Goal: Transaction & Acquisition: Purchase product/service

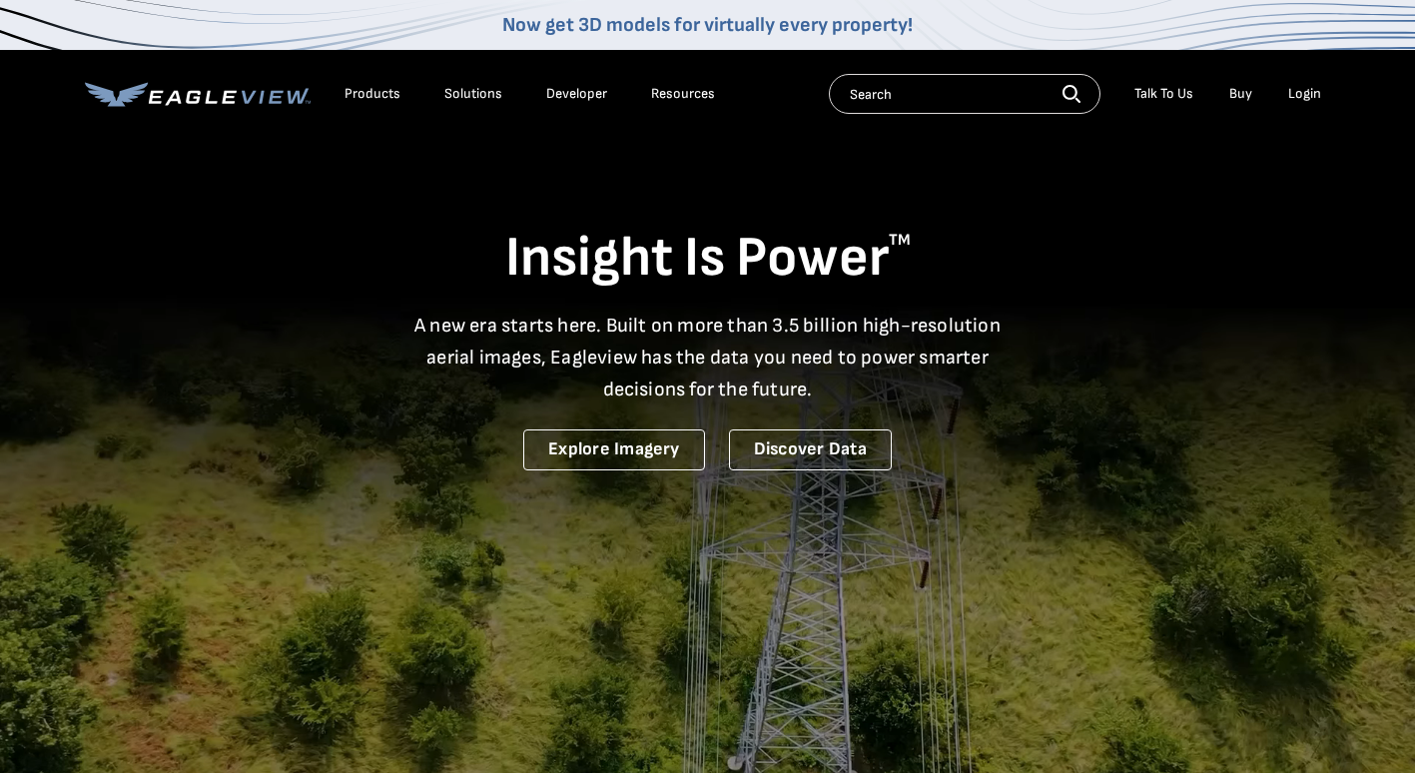
click at [1296, 109] on div "Search Talk To Us Buy Login" at bounding box center [1080, 94] width 502 height 40
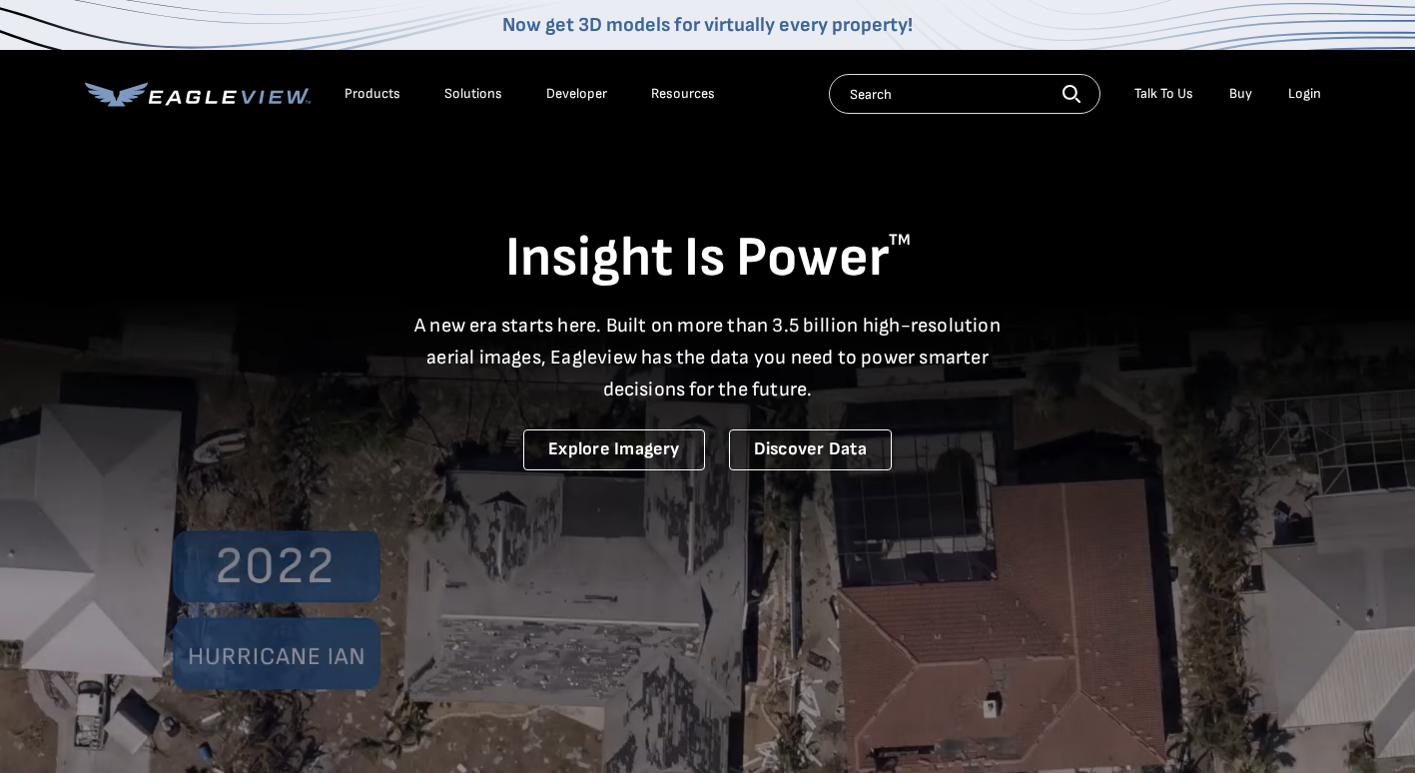
click at [1307, 91] on div "Login" at bounding box center [1305, 94] width 33 height 18
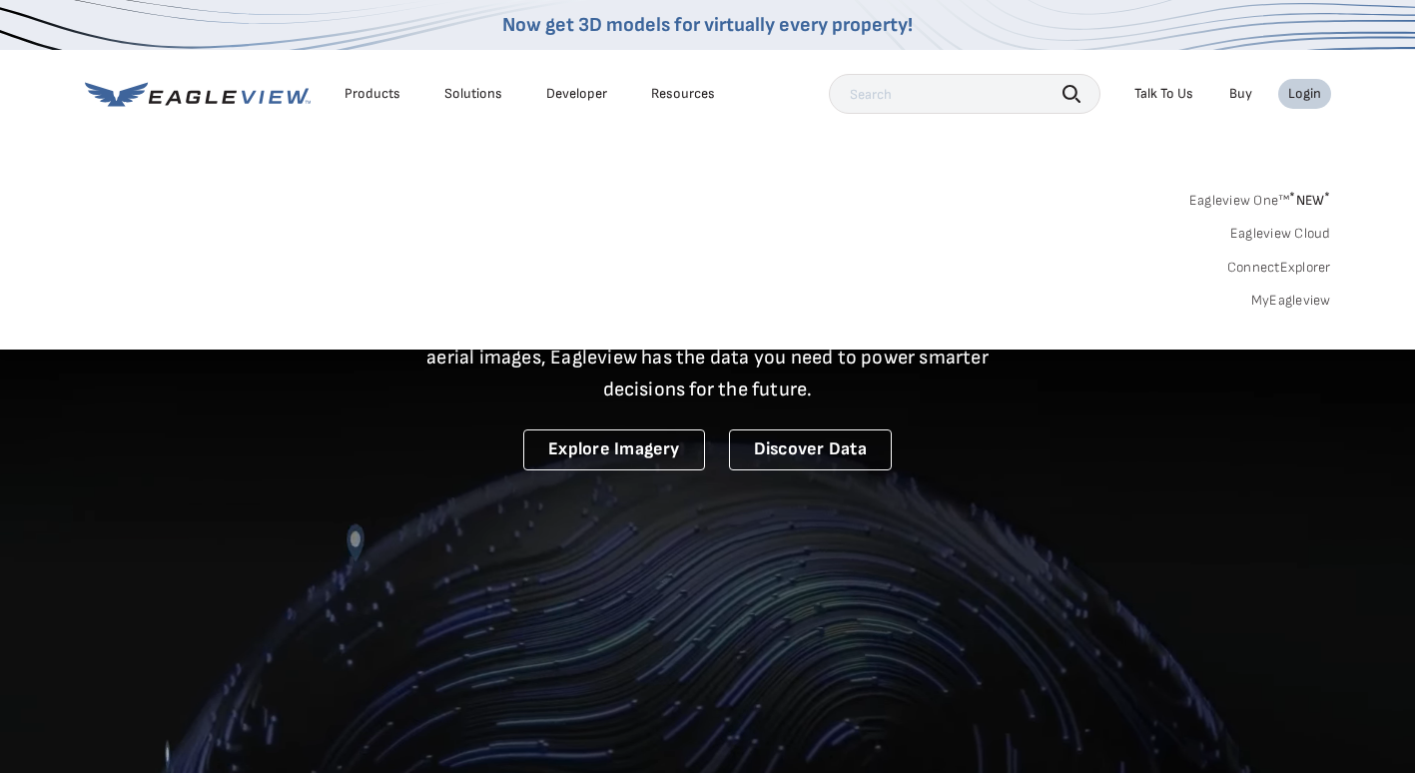
click at [1308, 297] on link "MyEagleview" at bounding box center [1292, 301] width 80 height 18
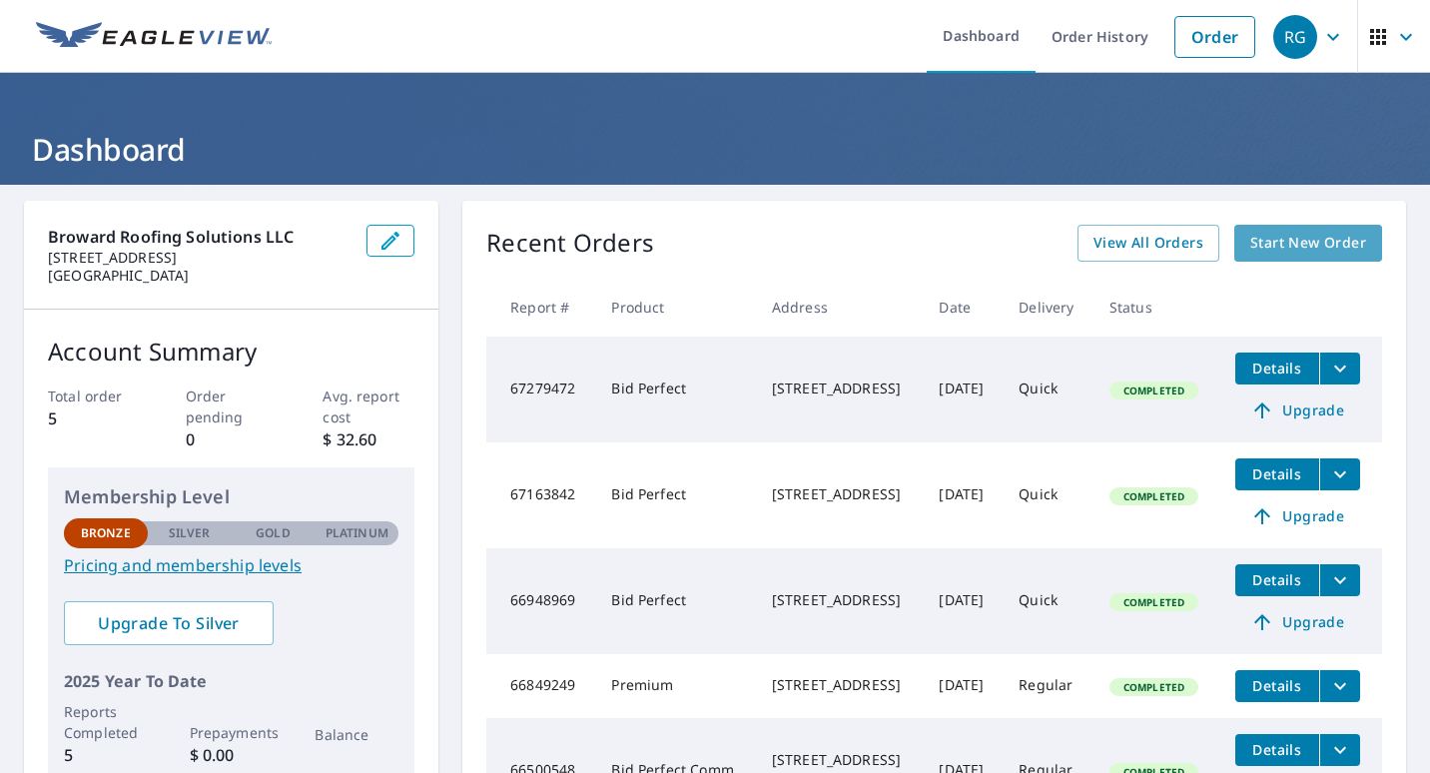
click at [1297, 254] on span "Start New Order" at bounding box center [1309, 243] width 116 height 25
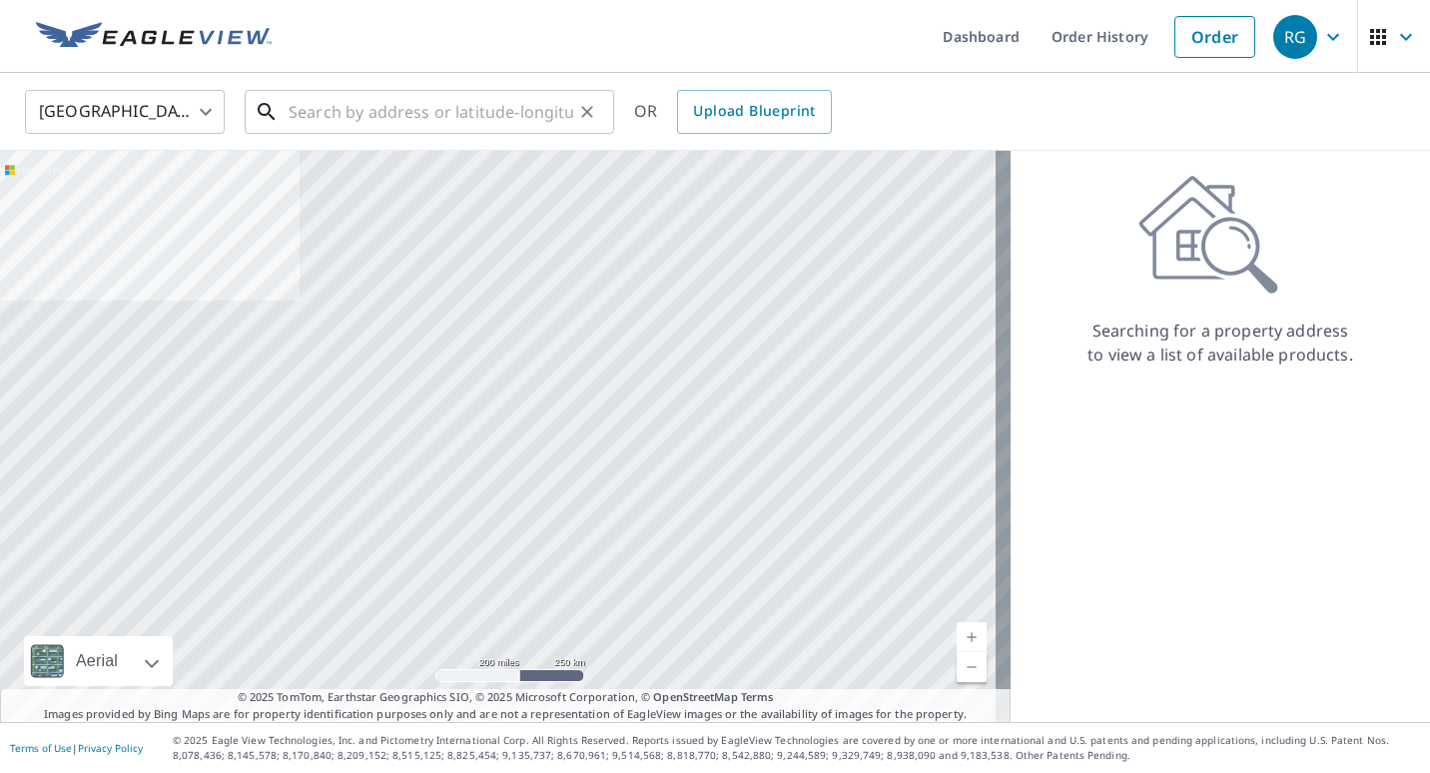
click at [504, 100] on input "text" at bounding box center [431, 112] width 285 height 56
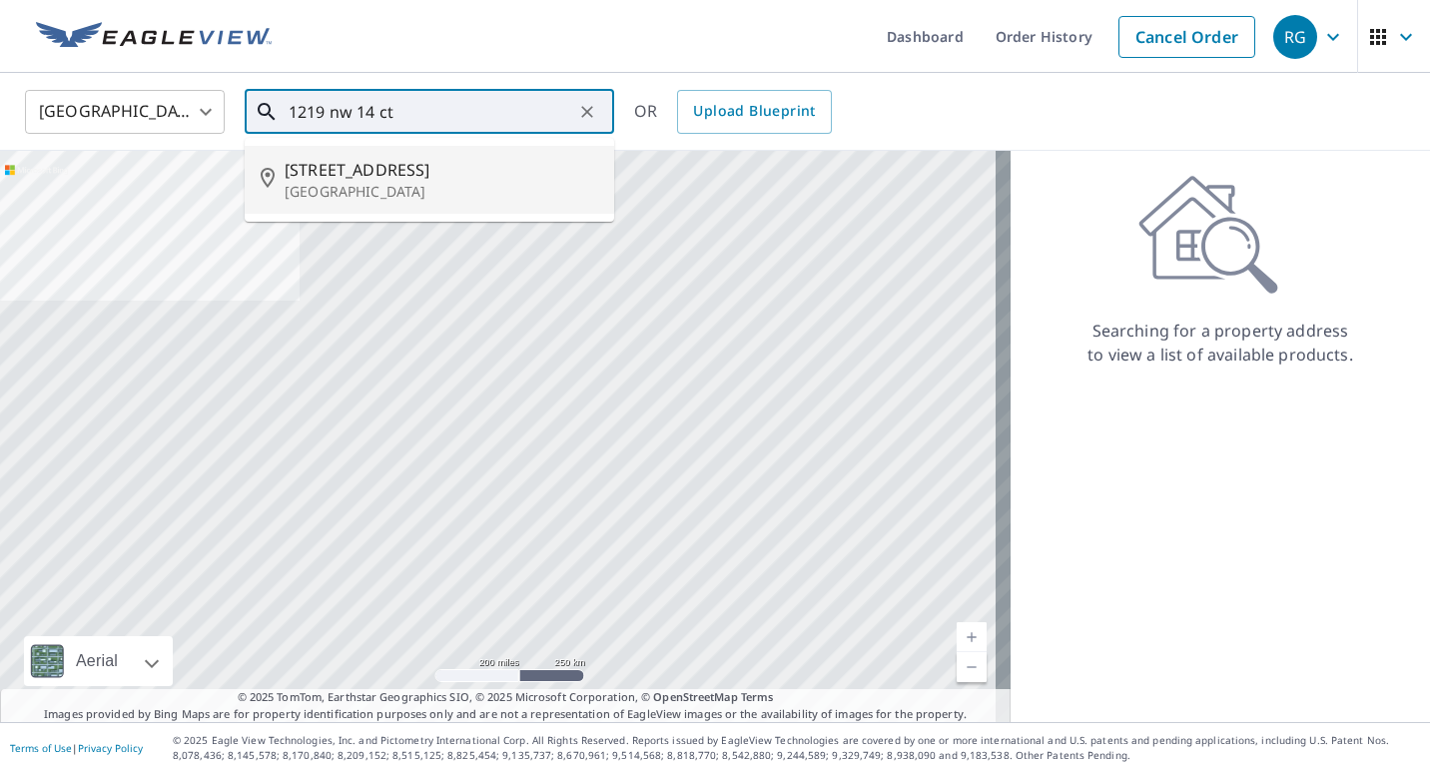
click at [439, 178] on span "1219 Nw 14th Ct" at bounding box center [442, 170] width 314 height 24
type input "1219 Nw 14th Ct Fort Lauderdale, FL 33311"
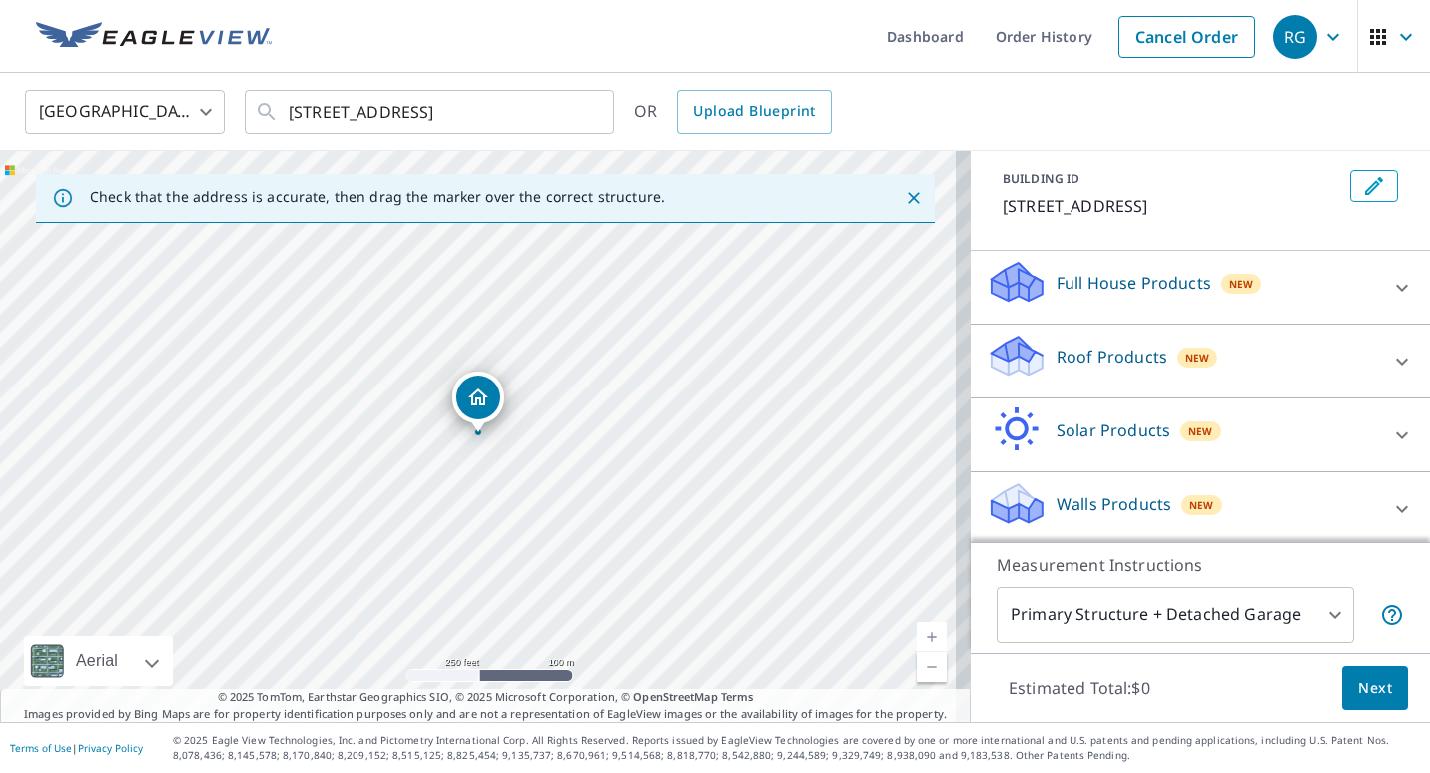
scroll to position [135, 0]
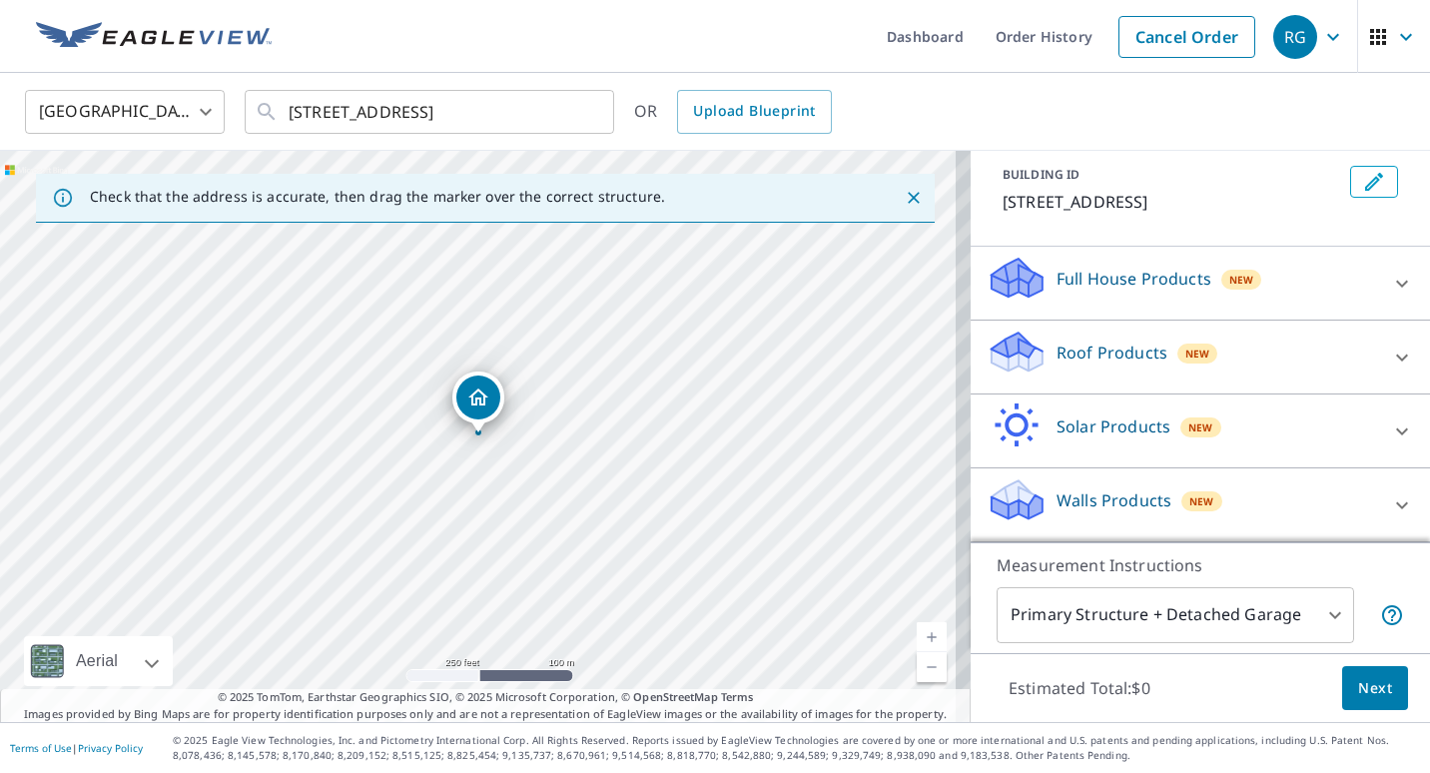
click at [1208, 349] on div "Roof Products New" at bounding box center [1183, 357] width 392 height 57
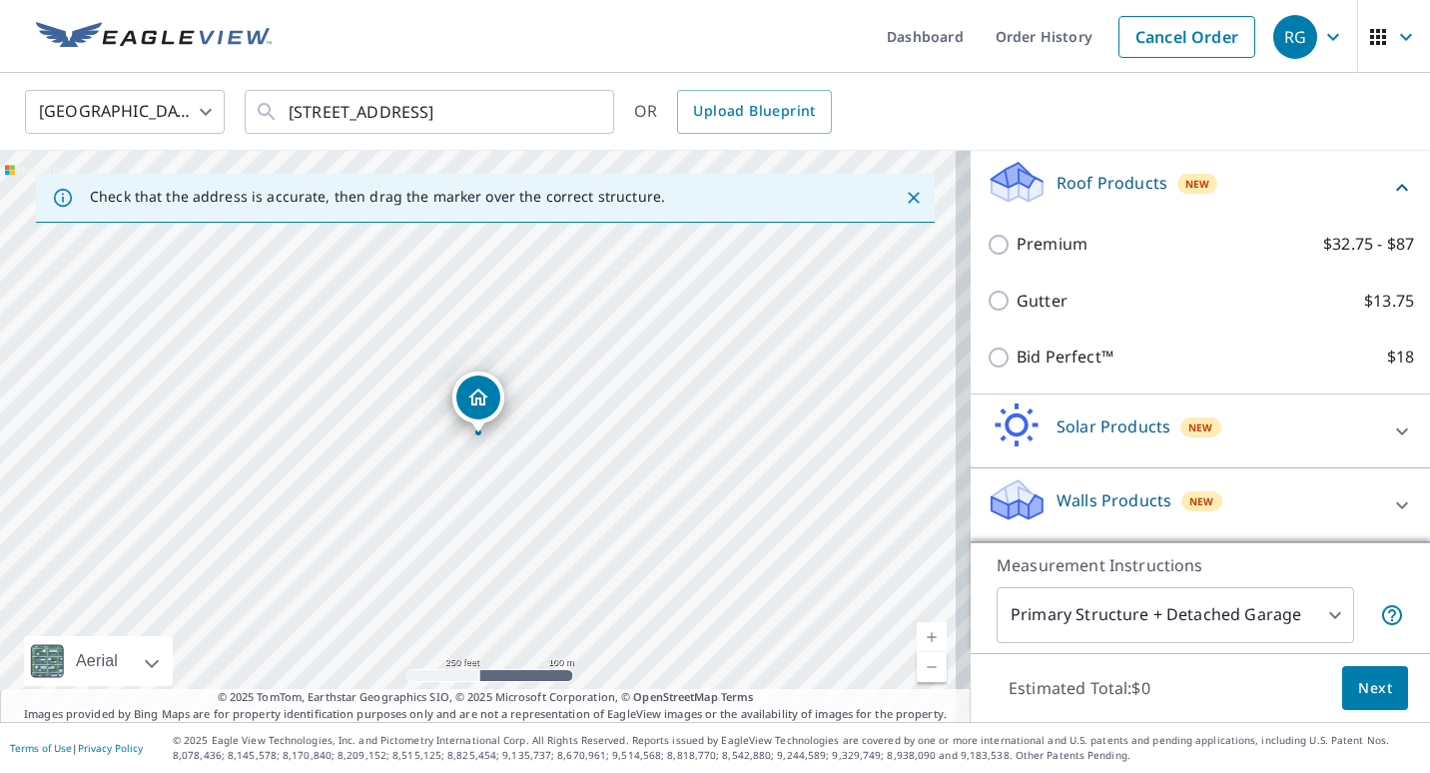
scroll to position [292, 0]
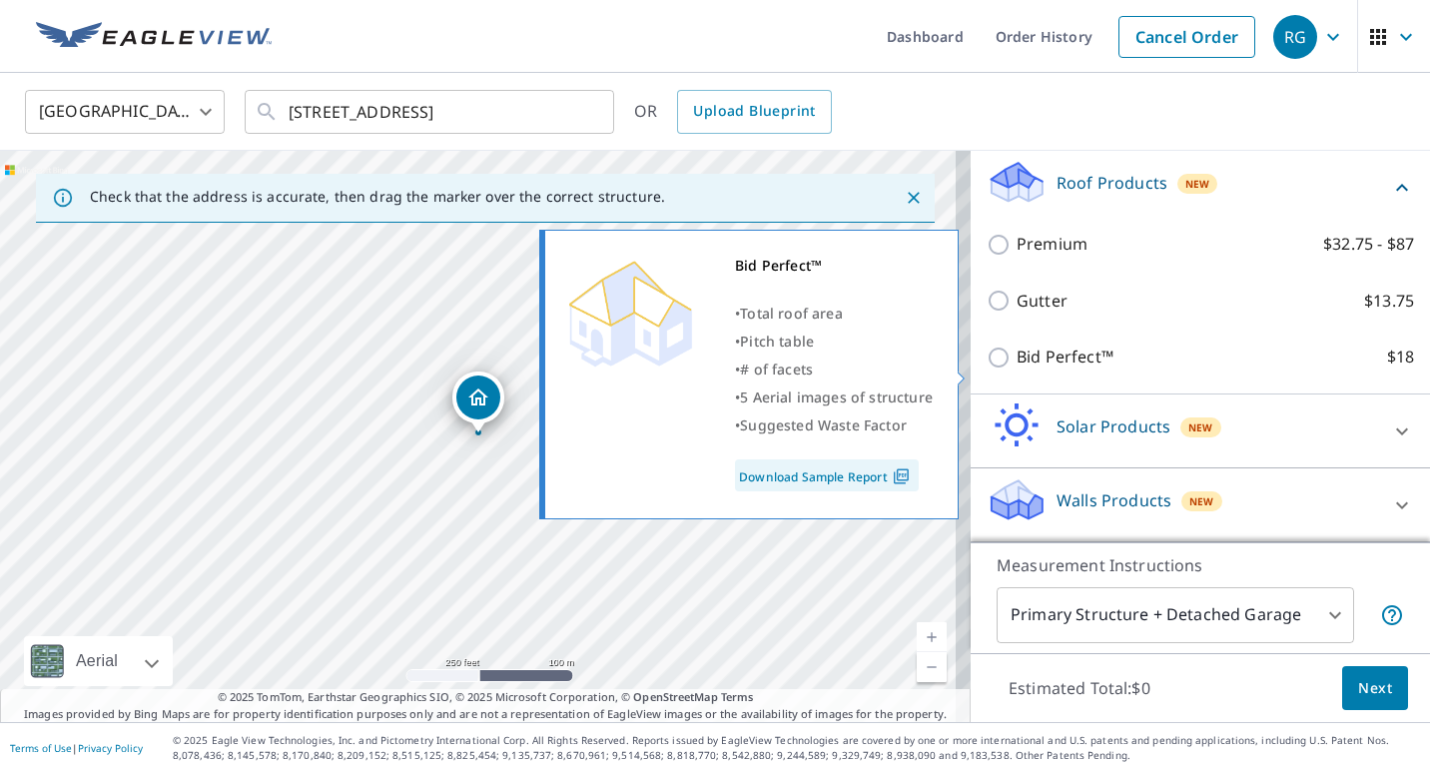
click at [1017, 364] on p "Bid Perfect™" at bounding box center [1065, 357] width 97 height 25
click at [1015, 364] on input "Bid Perfect™ $18" at bounding box center [1002, 358] width 30 height 24
checkbox input "true"
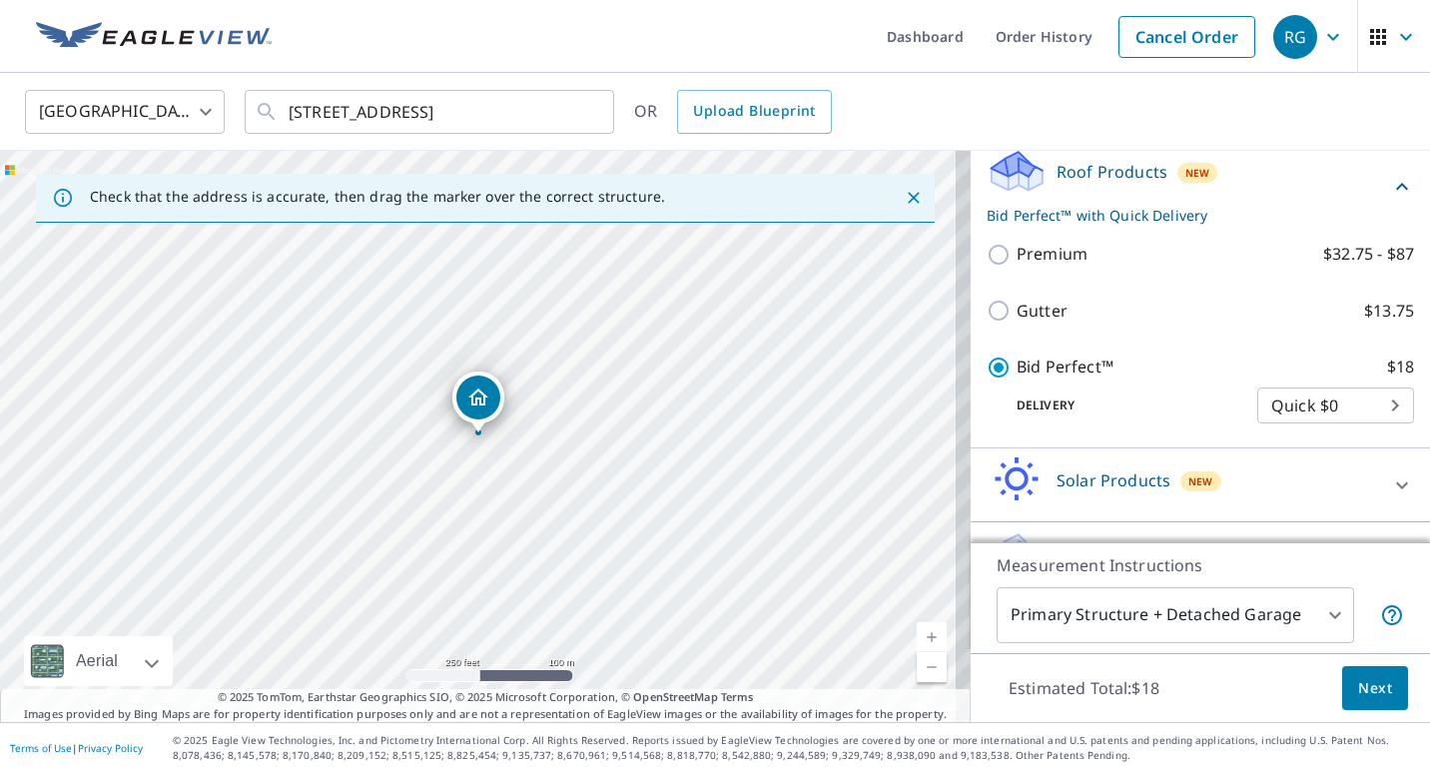
click at [1375, 680] on span "Next" at bounding box center [1376, 688] width 34 height 25
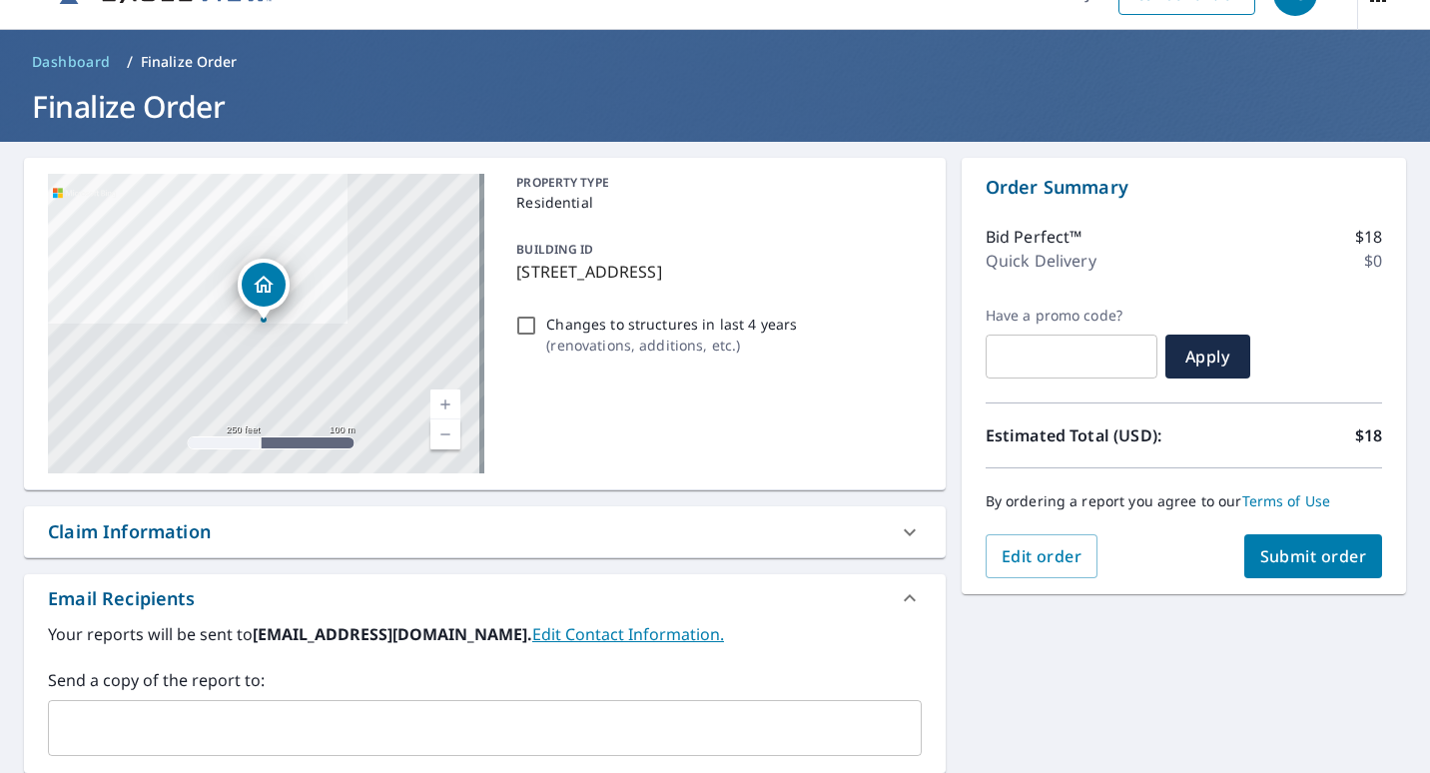
scroll to position [22, 0]
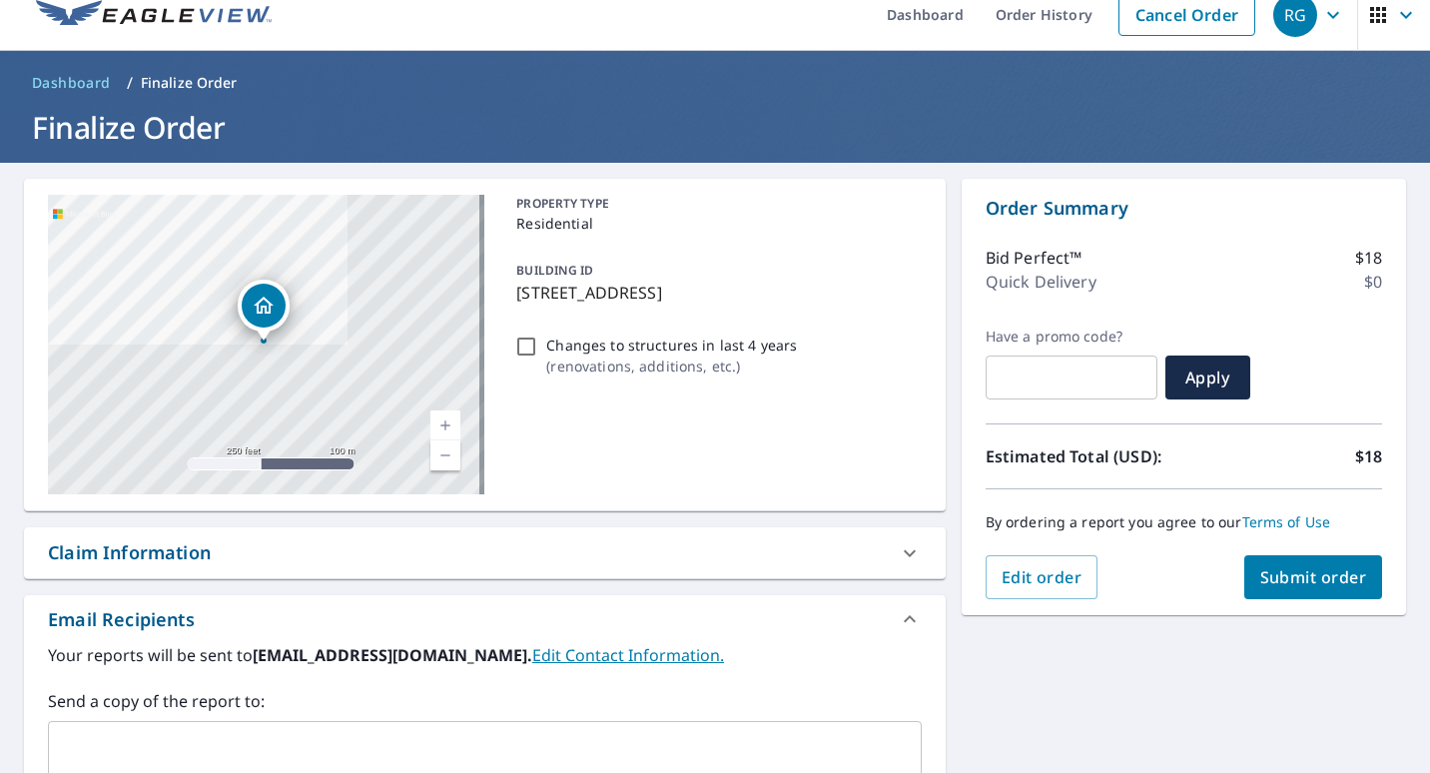
click at [1316, 570] on span "Submit order" at bounding box center [1314, 577] width 107 height 22
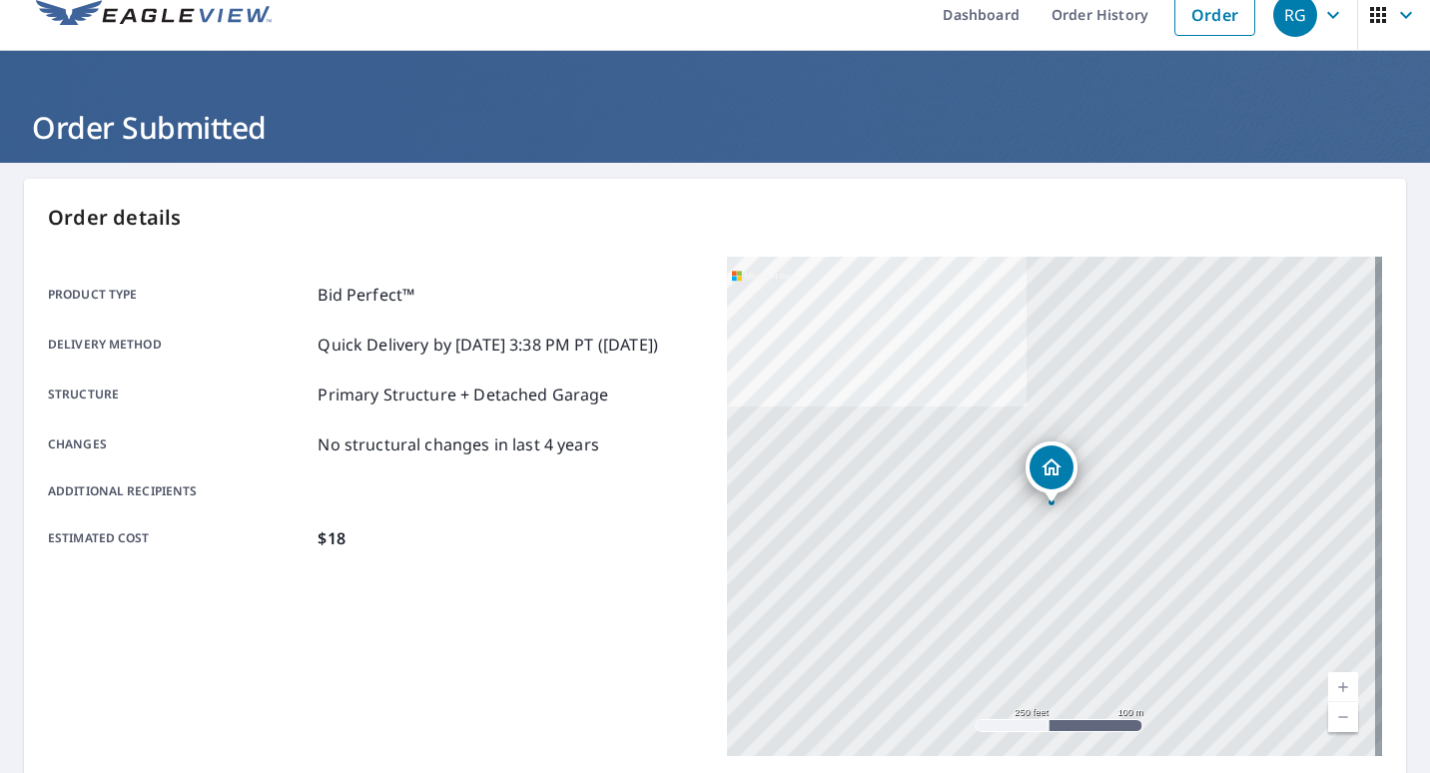
click at [1316, 570] on div "1219 NW 14th Ct Fort Lauderdale, FL 33311" at bounding box center [1054, 506] width 655 height 499
